Goal: Subscribe to service/newsletter

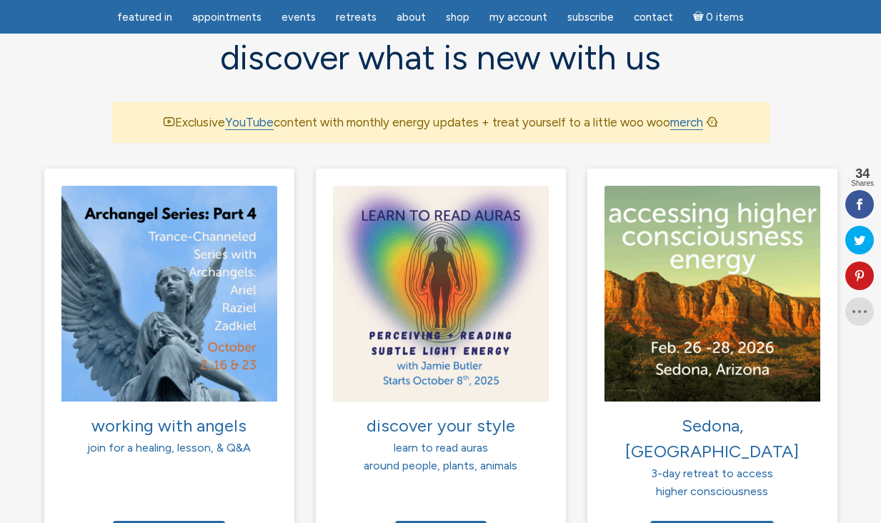
scroll to position [950, 0]
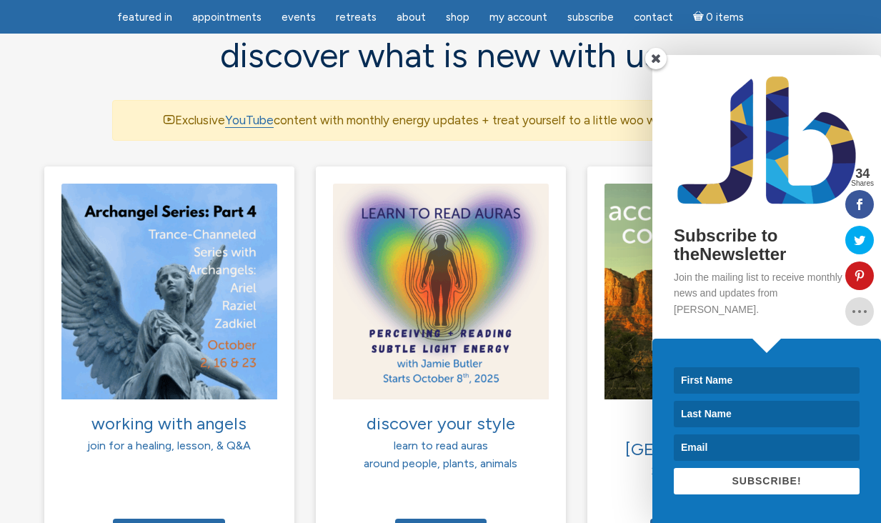
click at [652, 69] on span at bounding box center [656, 58] width 21 height 21
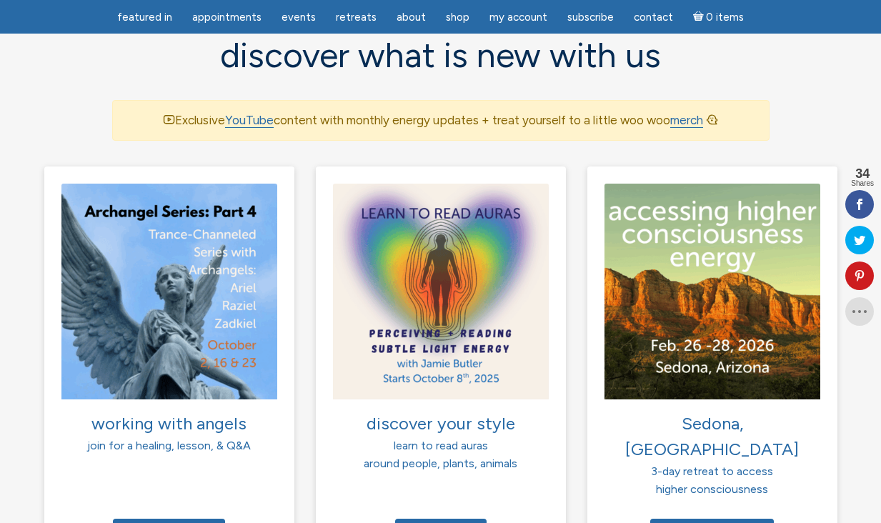
click at [295, 390] on div "working with angels join for a healing, lesson, & Q&A Register today" at bounding box center [170, 367] width 272 height 401
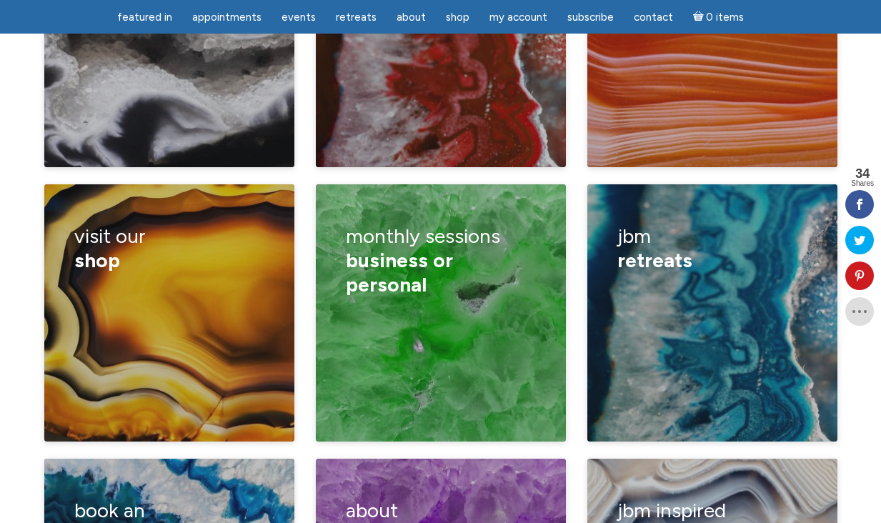
scroll to position [2217, 0]
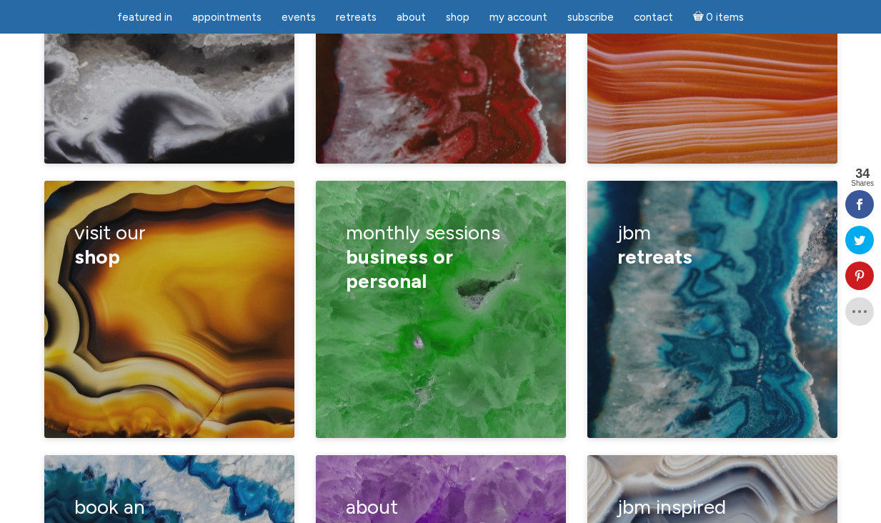
click at [292, 392] on div "visit our shop guided meditations products videos woo woo merch sharables Jamie…" at bounding box center [170, 318] width 272 height 275
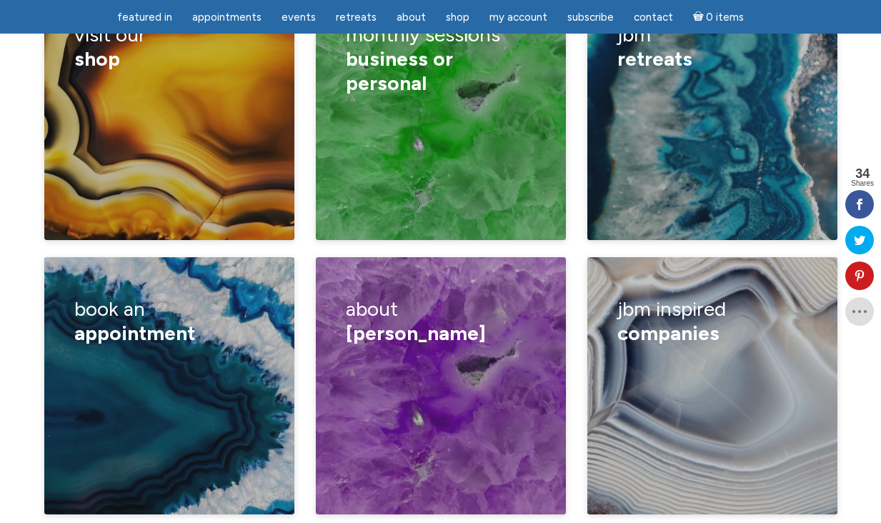
scroll to position [2426, 0]
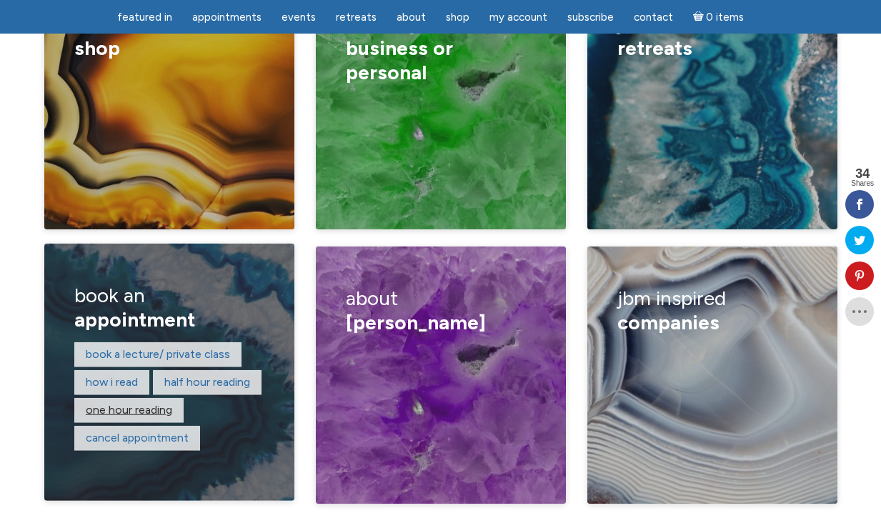
click at [147, 403] on link "One hour reading" at bounding box center [129, 410] width 87 height 14
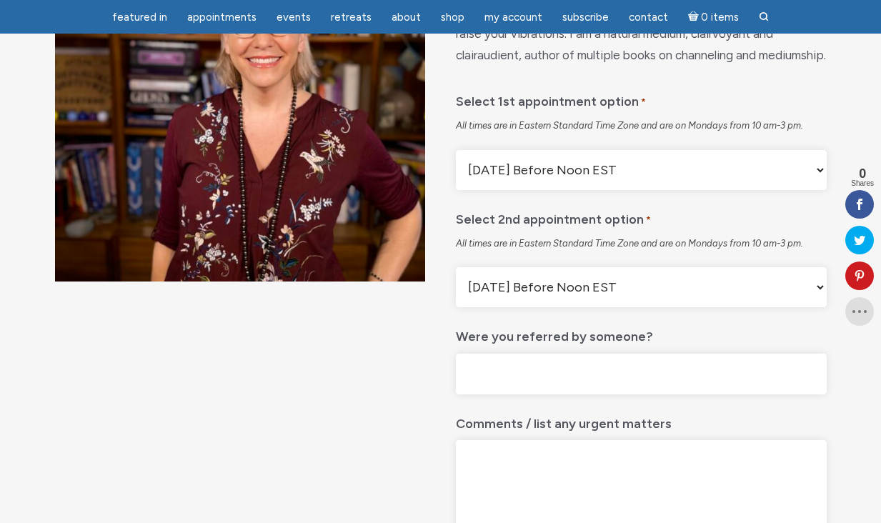
scroll to position [228, 0]
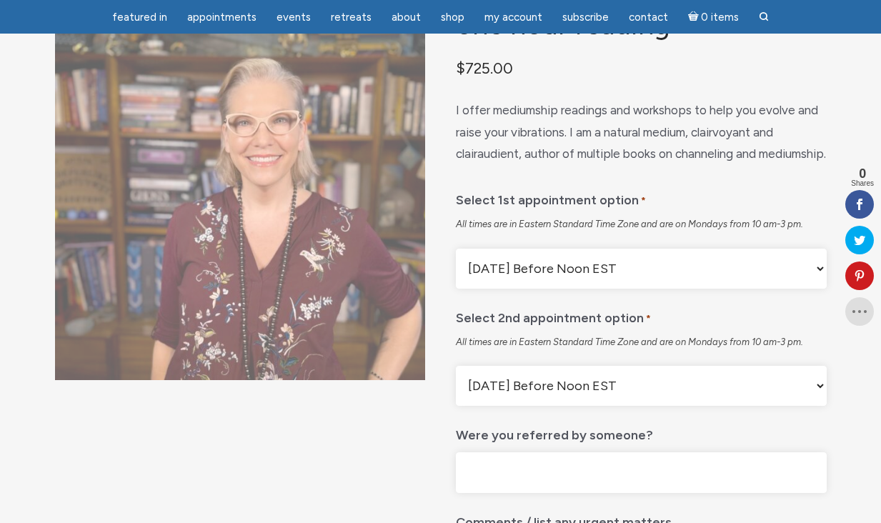
scroll to position [0, 0]
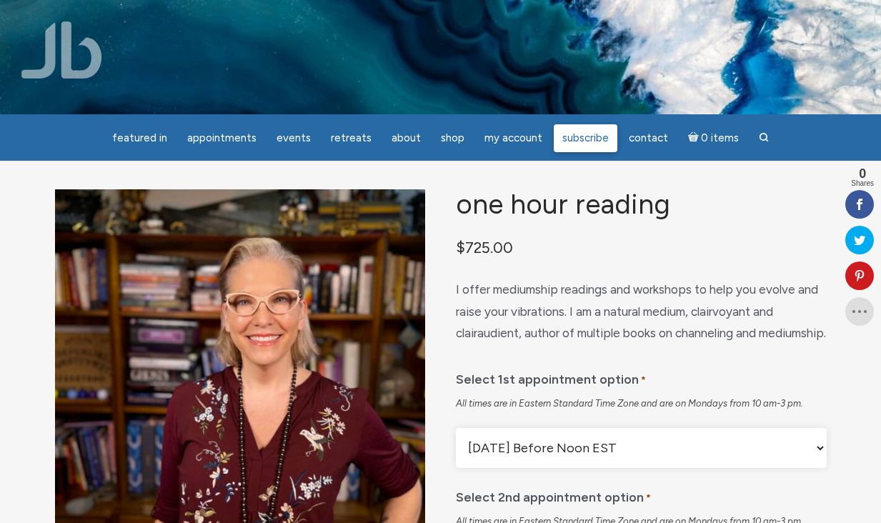
click at [573, 139] on span "Subscribe" at bounding box center [586, 138] width 46 height 13
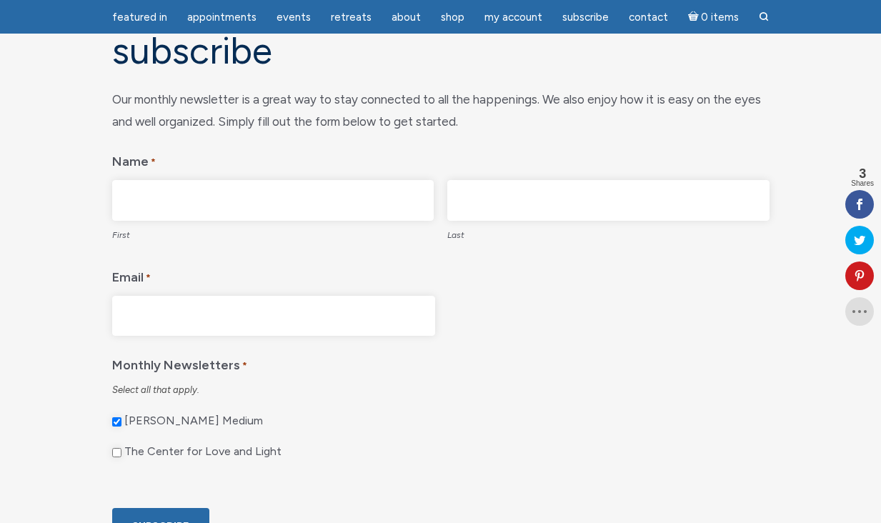
scroll to position [144, 0]
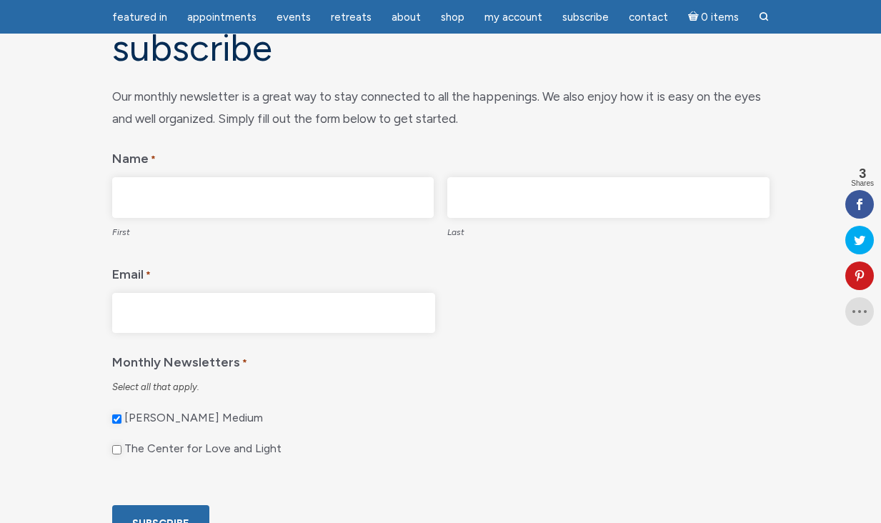
click at [163, 228] on label "First" at bounding box center [273, 231] width 322 height 26
click at [163, 218] on input "First" at bounding box center [273, 197] width 322 height 41
type input "[PERSON_NAME]"
type input "Valentine"
type input "[EMAIL_ADDRESS][DOMAIN_NAME]"
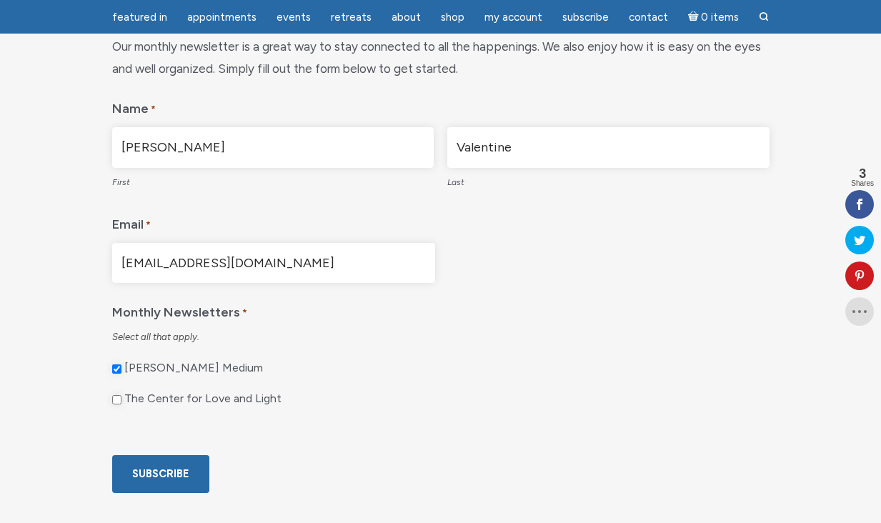
scroll to position [204, 0]
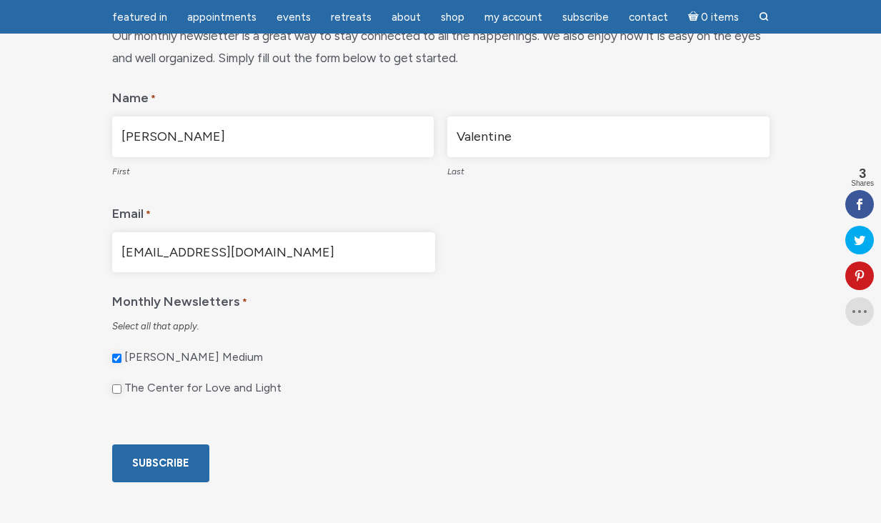
click at [117, 390] on input "The Center for Love and Light" at bounding box center [116, 389] width 9 height 9
checkbox input "true"
click at [159, 483] on input "Subscribe" at bounding box center [160, 464] width 97 height 38
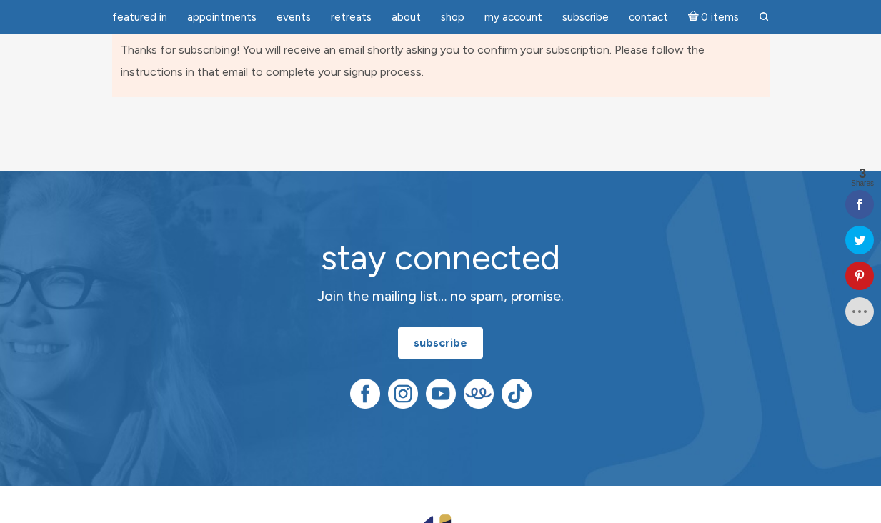
scroll to position [158, 0]
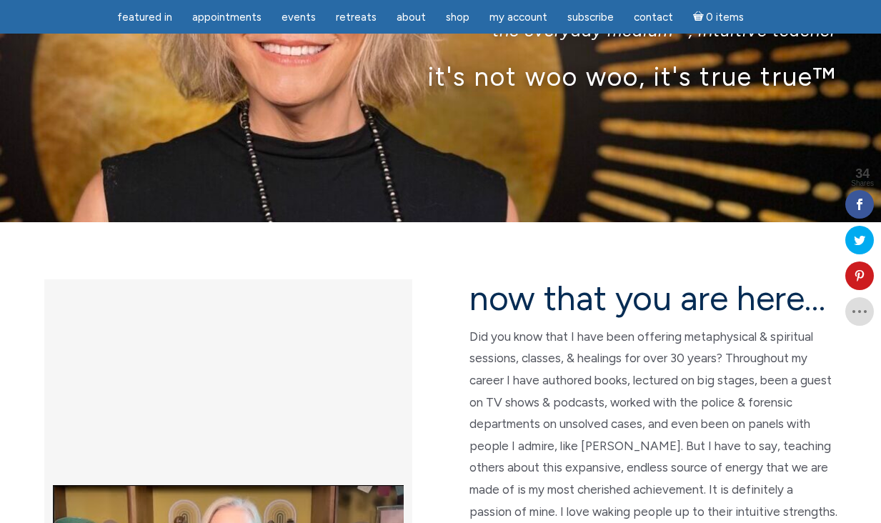
scroll to position [292, 0]
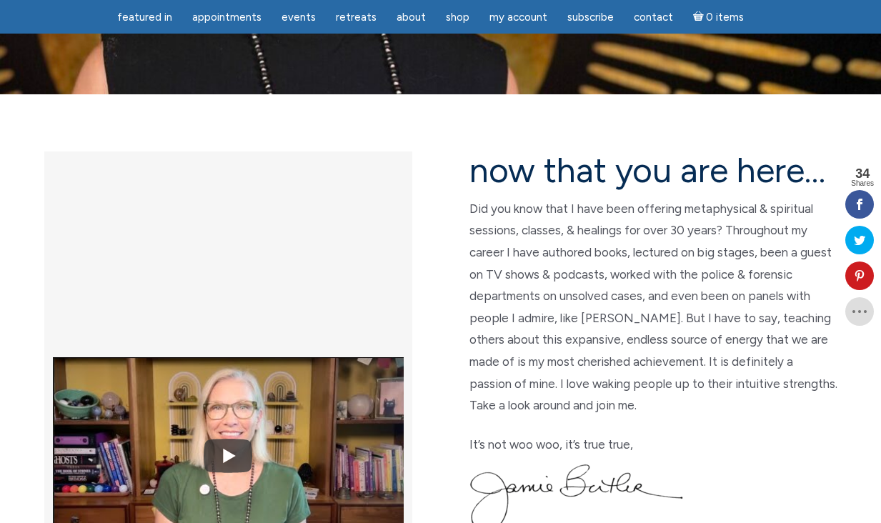
click at [643, 104] on section "now that you are here… Did you know that I have been offering metaphysical & sp…" at bounding box center [440, 365] width 881 height 543
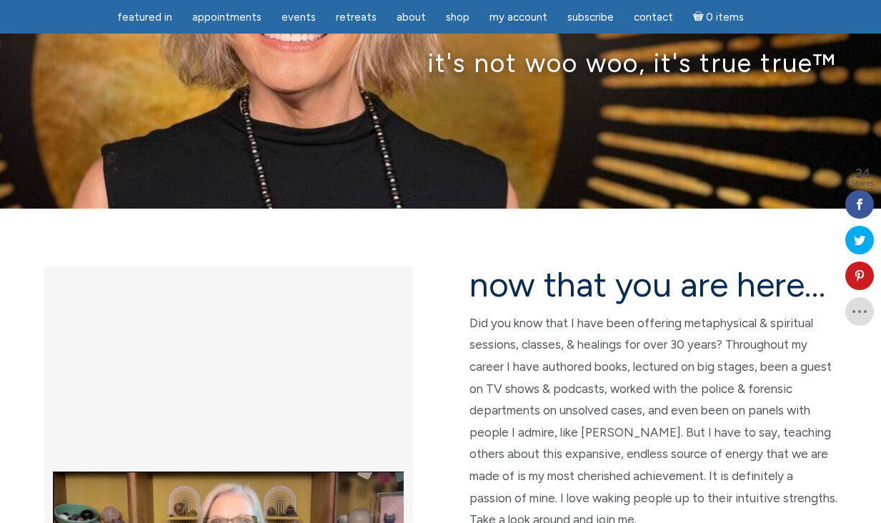
scroll to position [176, 0]
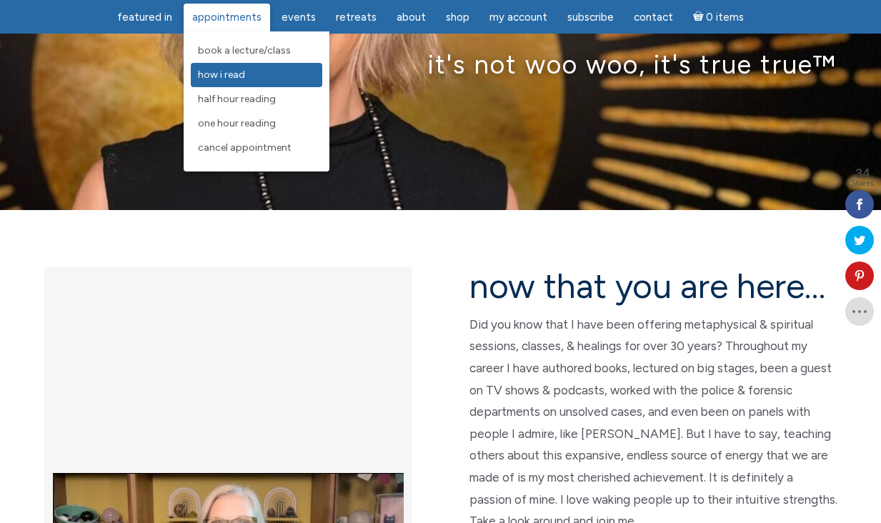
click at [229, 69] on span "How I Read" at bounding box center [221, 75] width 47 height 12
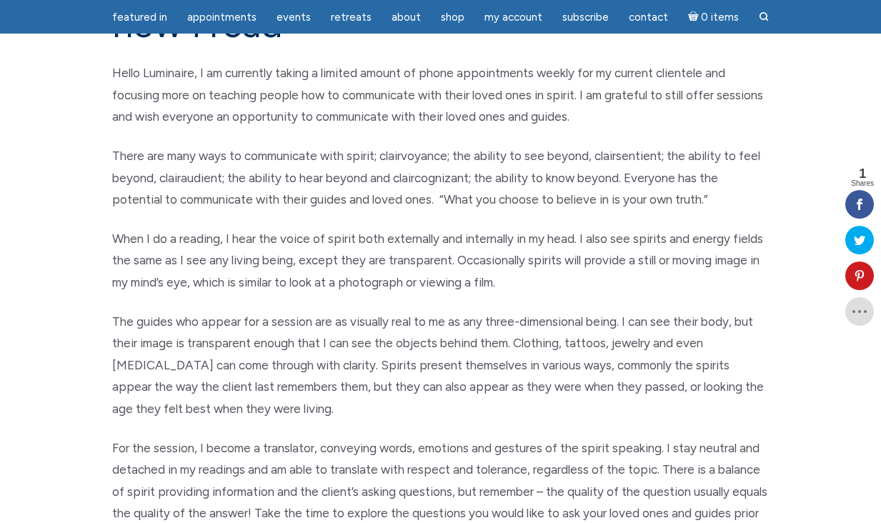
scroll to position [169, 0]
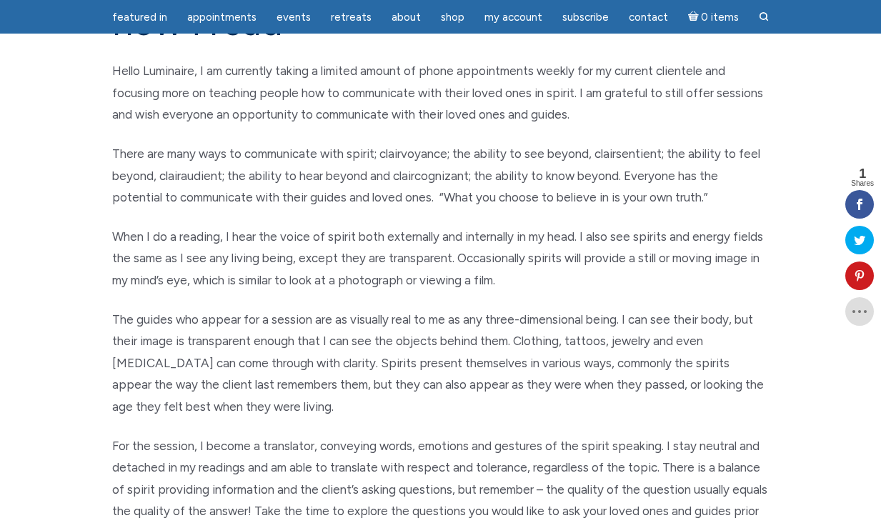
click at [128, 255] on p "When I do a reading, I hear the voice of spirit both externally and internally …" at bounding box center [441, 259] width 658 height 66
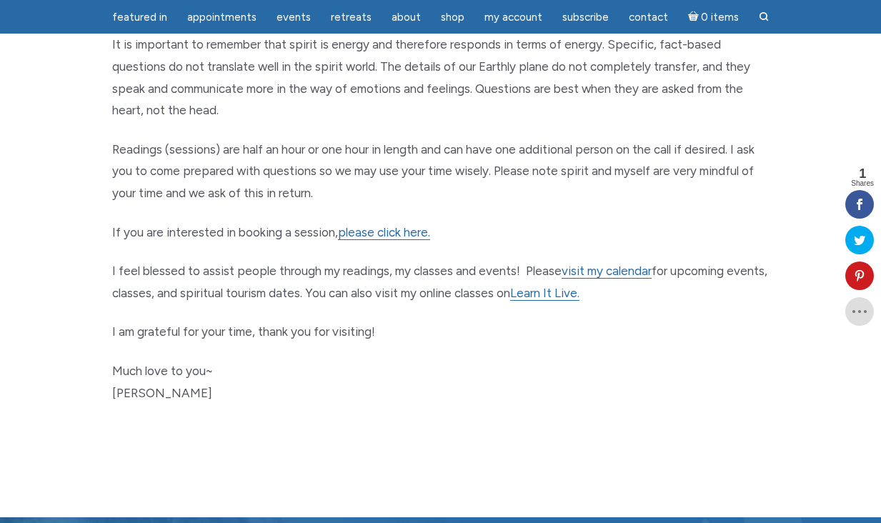
scroll to position [706, 0]
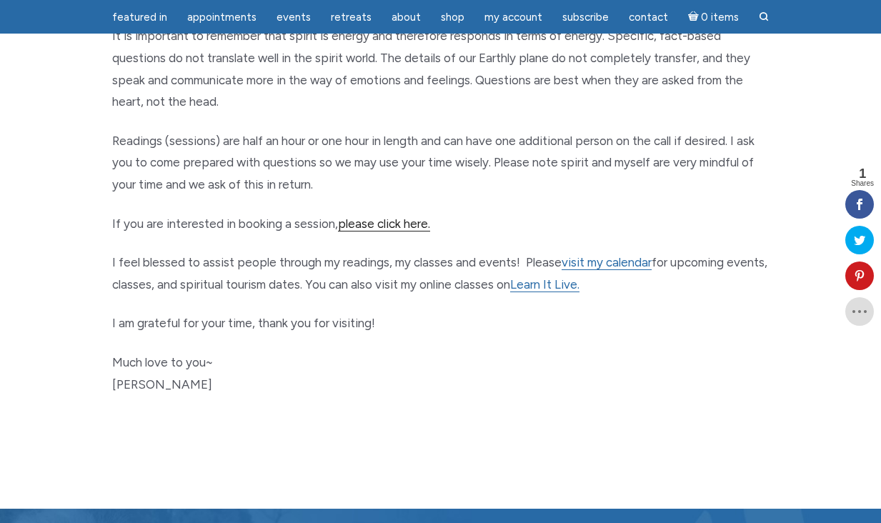
click at [406, 225] on link "please click here." at bounding box center [384, 224] width 92 height 15
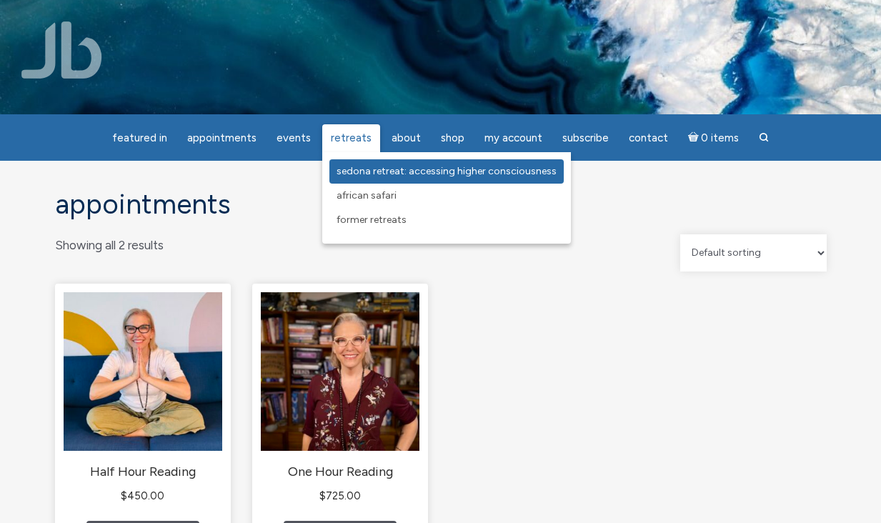
click at [364, 174] on span "Sedona Retreat: Accessing Higher Consciousness" at bounding box center [447, 171] width 220 height 12
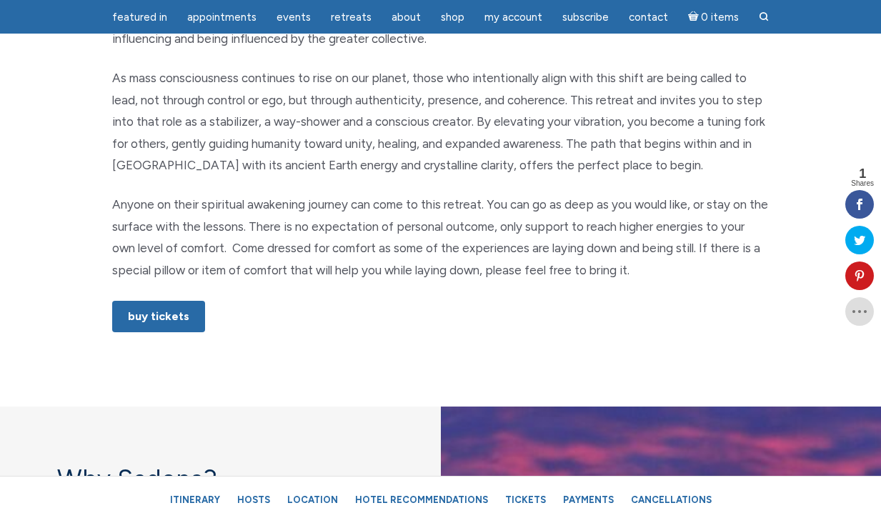
scroll to position [811, 0]
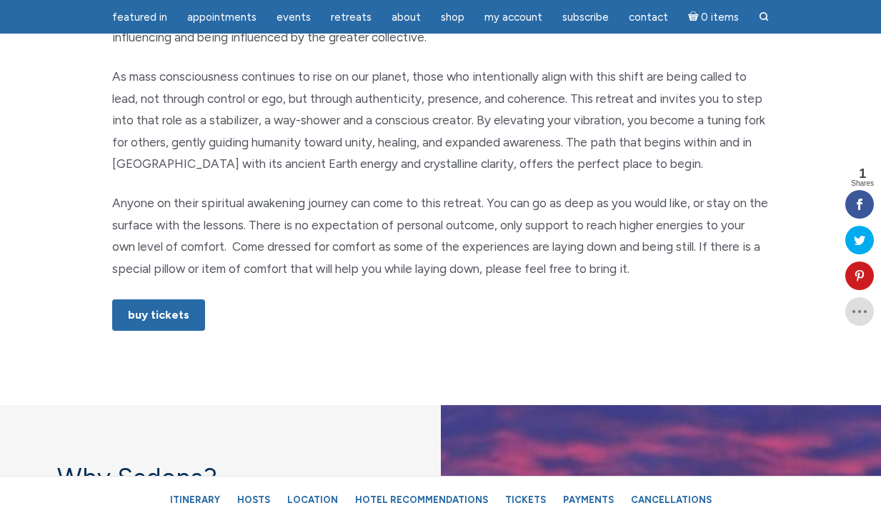
click at [159, 340] on div "Accessing Higher Consciousness Why access higher consciousness energy now? Cons…" at bounding box center [441, 83] width 679 height 530
click at [159, 310] on link "Buy Tickets" at bounding box center [158, 315] width 93 height 31
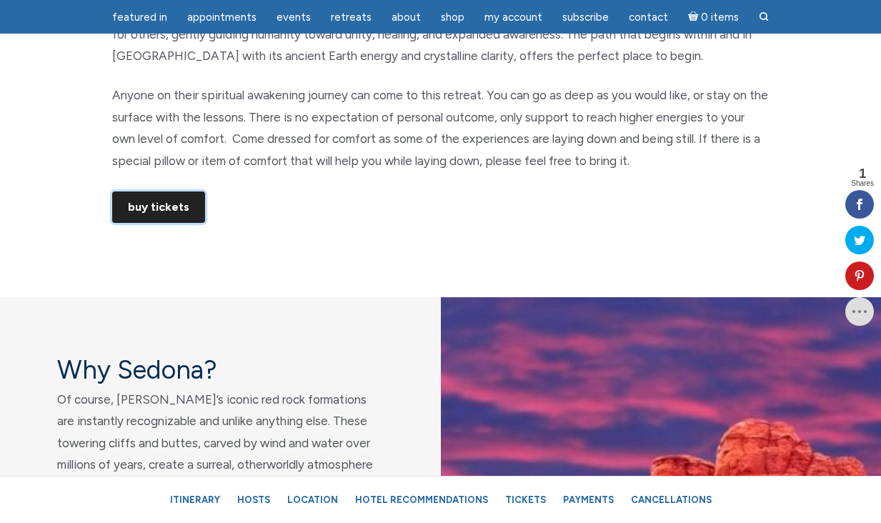
scroll to position [952, 0]
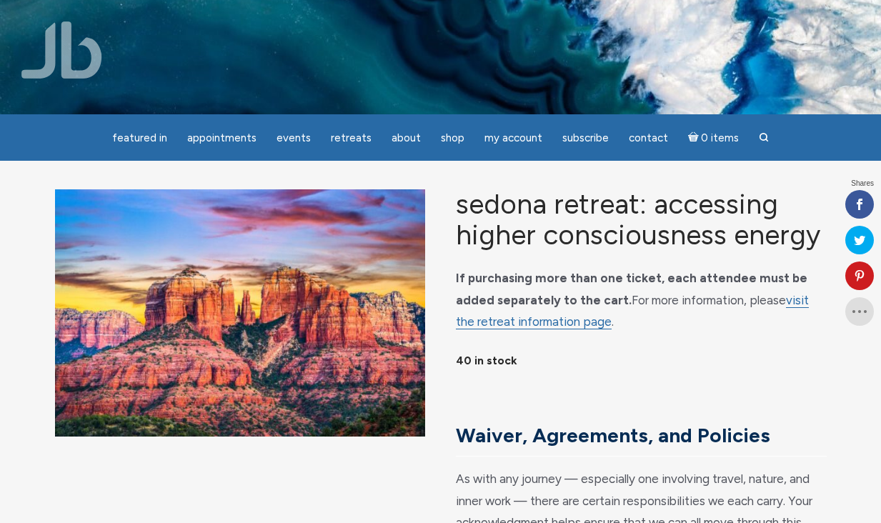
click at [159, 310] on img "main" at bounding box center [240, 312] width 370 height 247
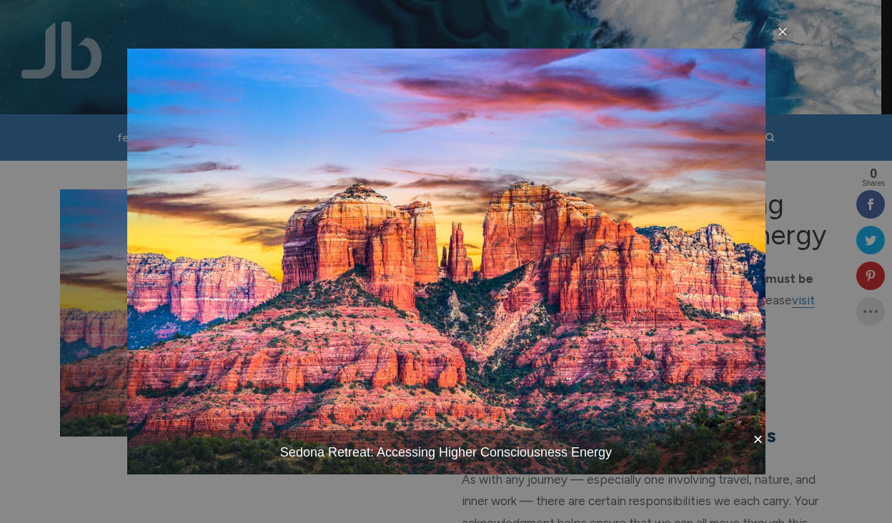
click at [798, 81] on div "× Sedona Retreat: Accessing Higher Consciousness Energy item 1 of 1 …" at bounding box center [446, 261] width 892 height 523
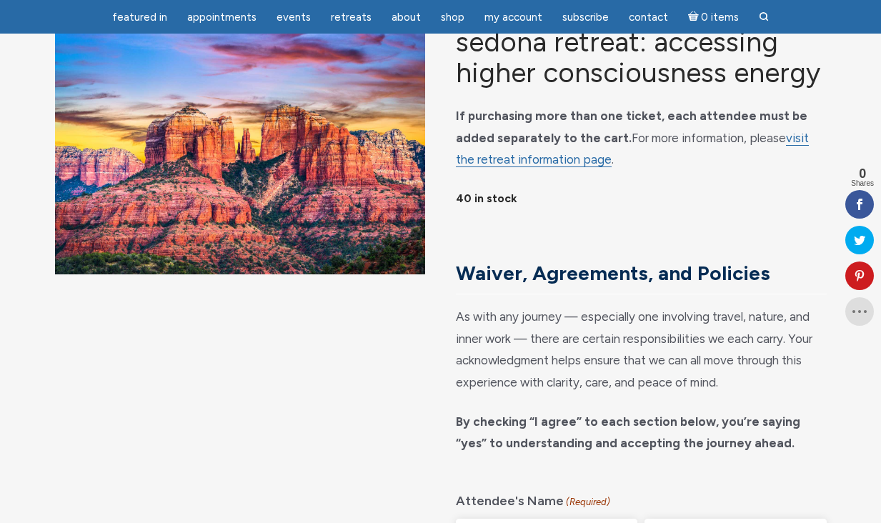
scroll to position [114, 0]
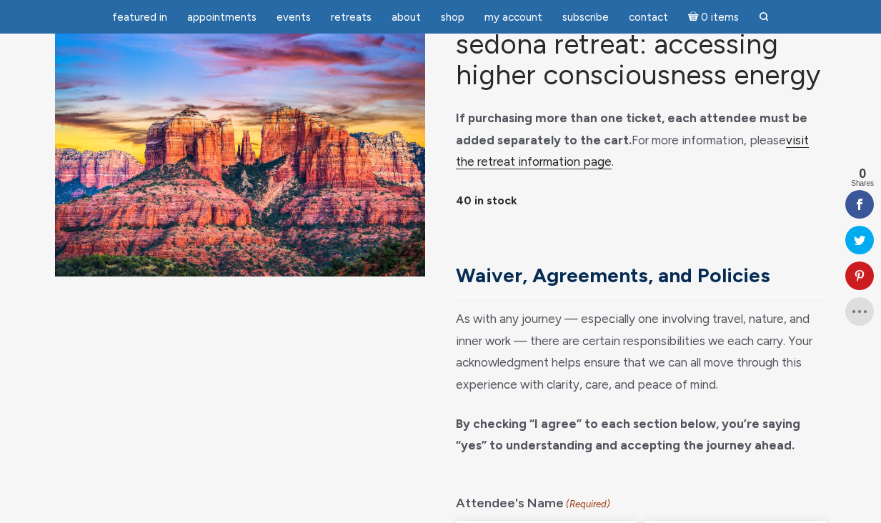
click at [776, 170] on link "visit the retreat information page" at bounding box center [632, 151] width 353 height 37
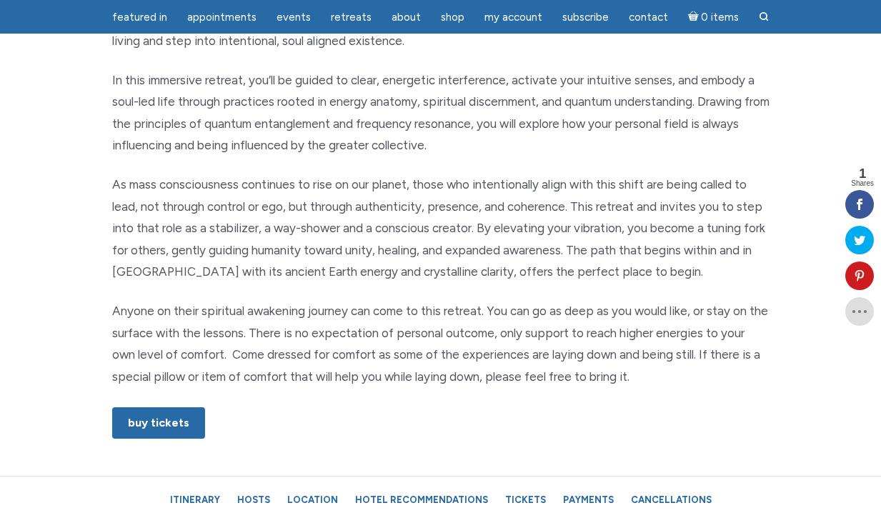
scroll to position [705, 0]
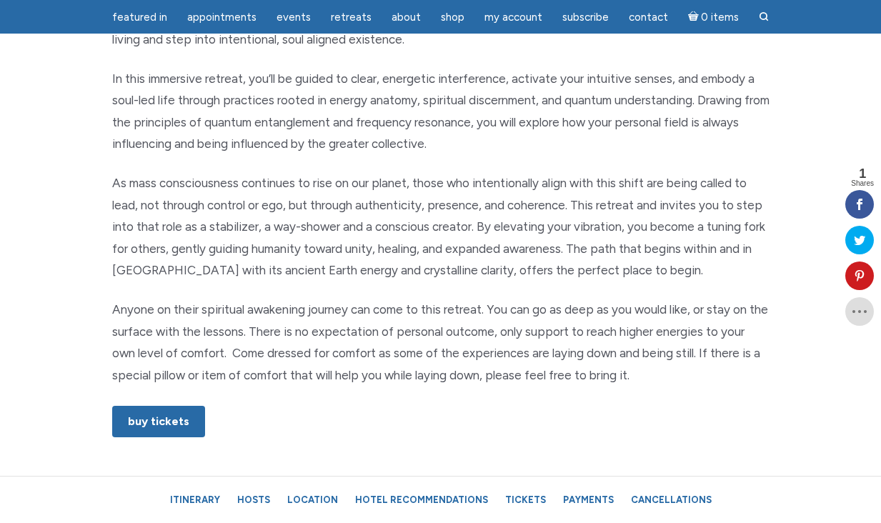
click at [568, 323] on p "Anyone on their spiritual awakening journey can come to this retreat. You can g…" at bounding box center [441, 342] width 658 height 87
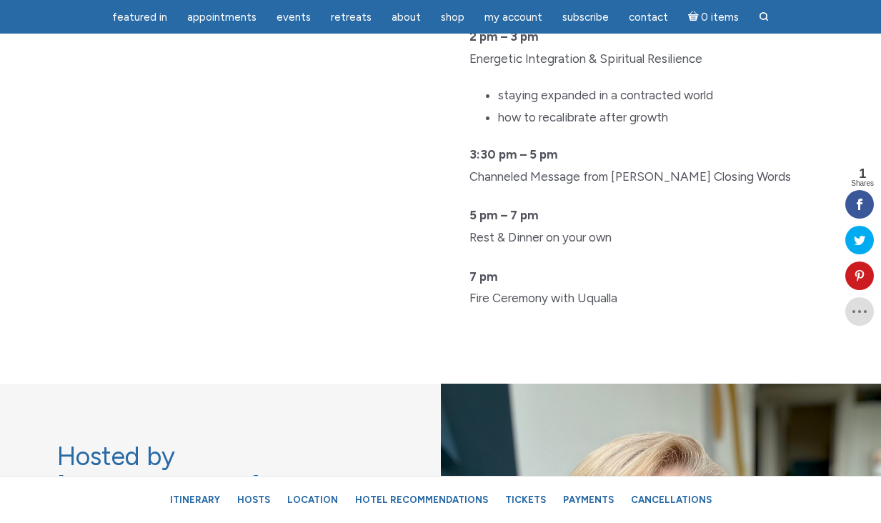
scroll to position [4399, 0]
